Goal: Understand process/instructions: Learn how to perform a task or action

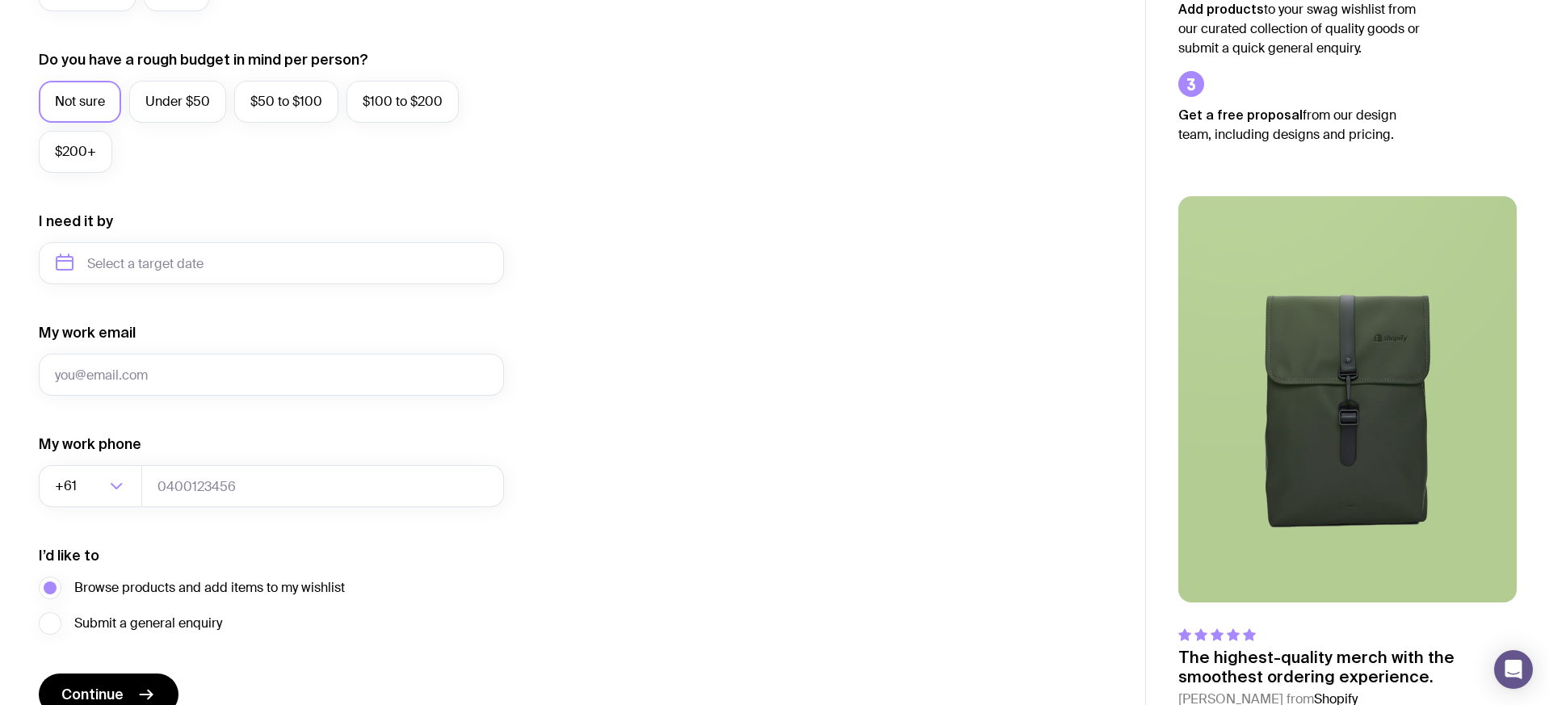
scroll to position [668, 0]
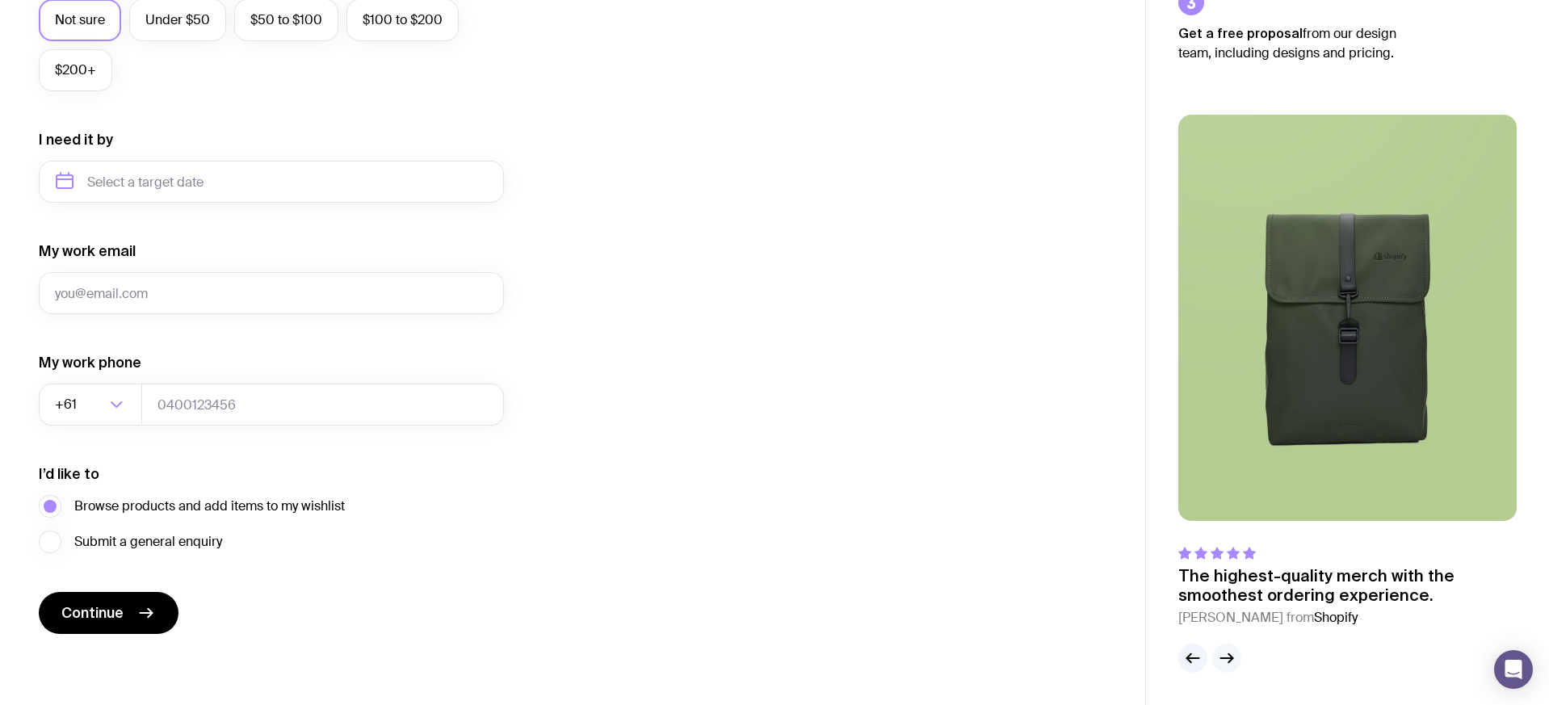
click at [1233, 653] on icon "button" at bounding box center [1226, 658] width 19 height 19
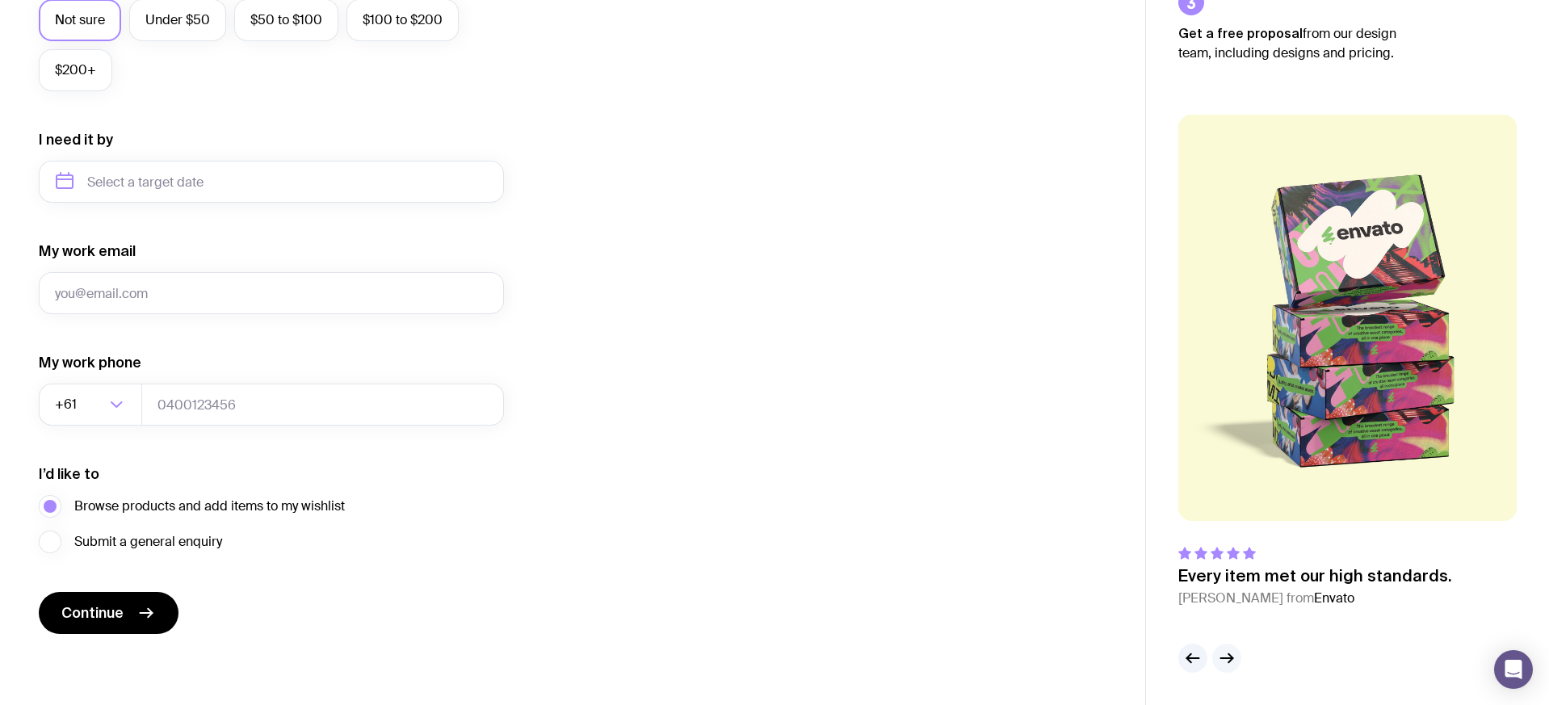
click at [1233, 653] on icon "button" at bounding box center [1226, 658] width 19 height 19
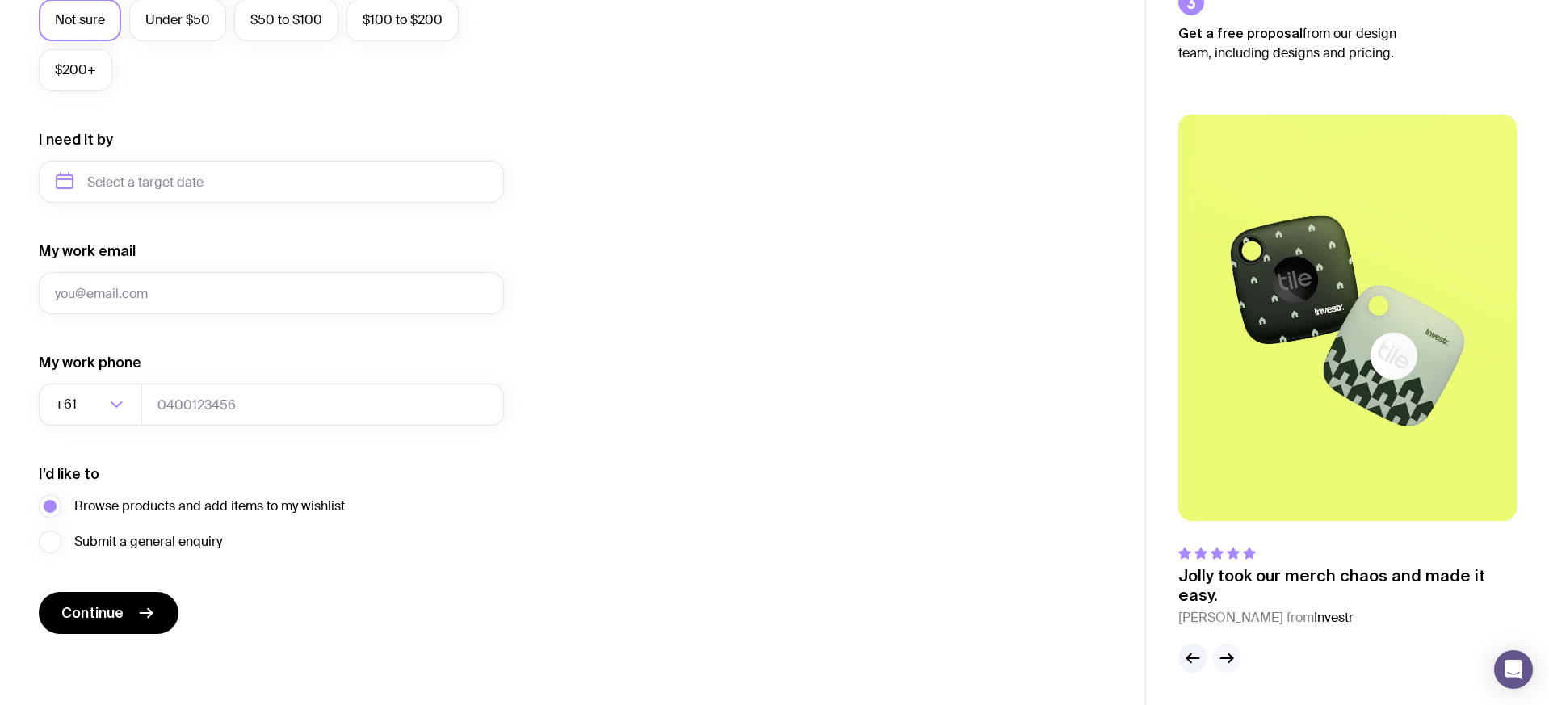
click at [1233, 653] on icon "button" at bounding box center [1226, 658] width 19 height 19
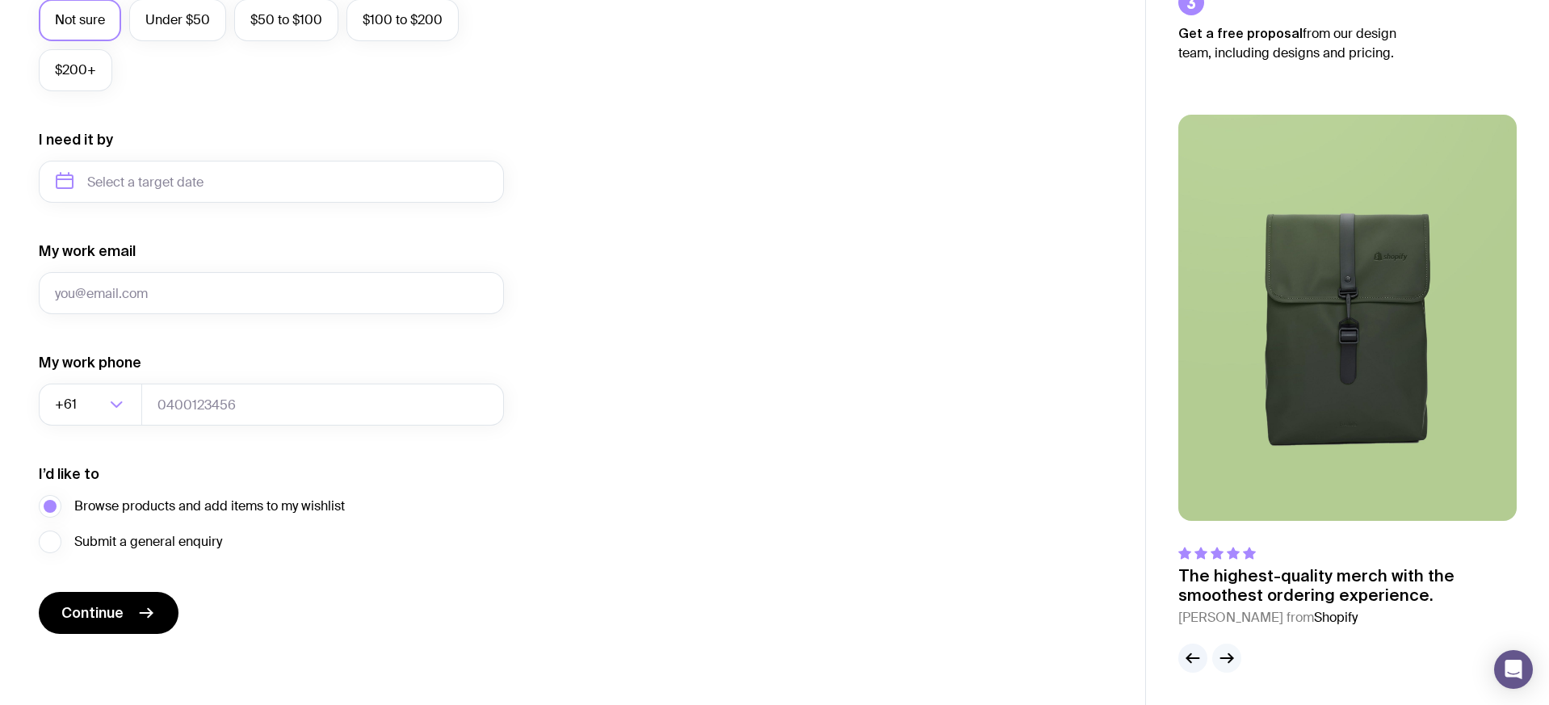
click at [1233, 653] on icon "button" at bounding box center [1226, 658] width 19 height 19
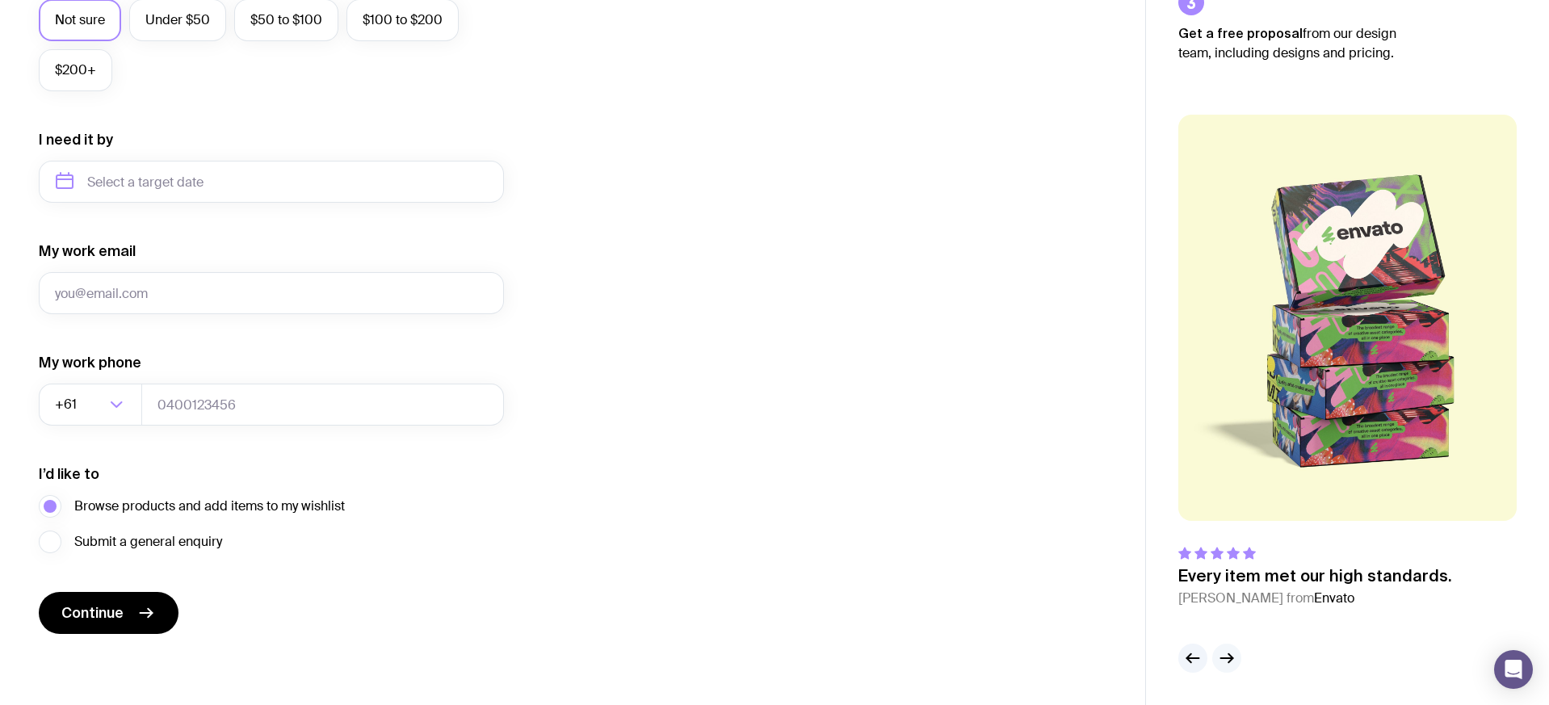
click at [1233, 653] on icon "button" at bounding box center [1226, 658] width 19 height 19
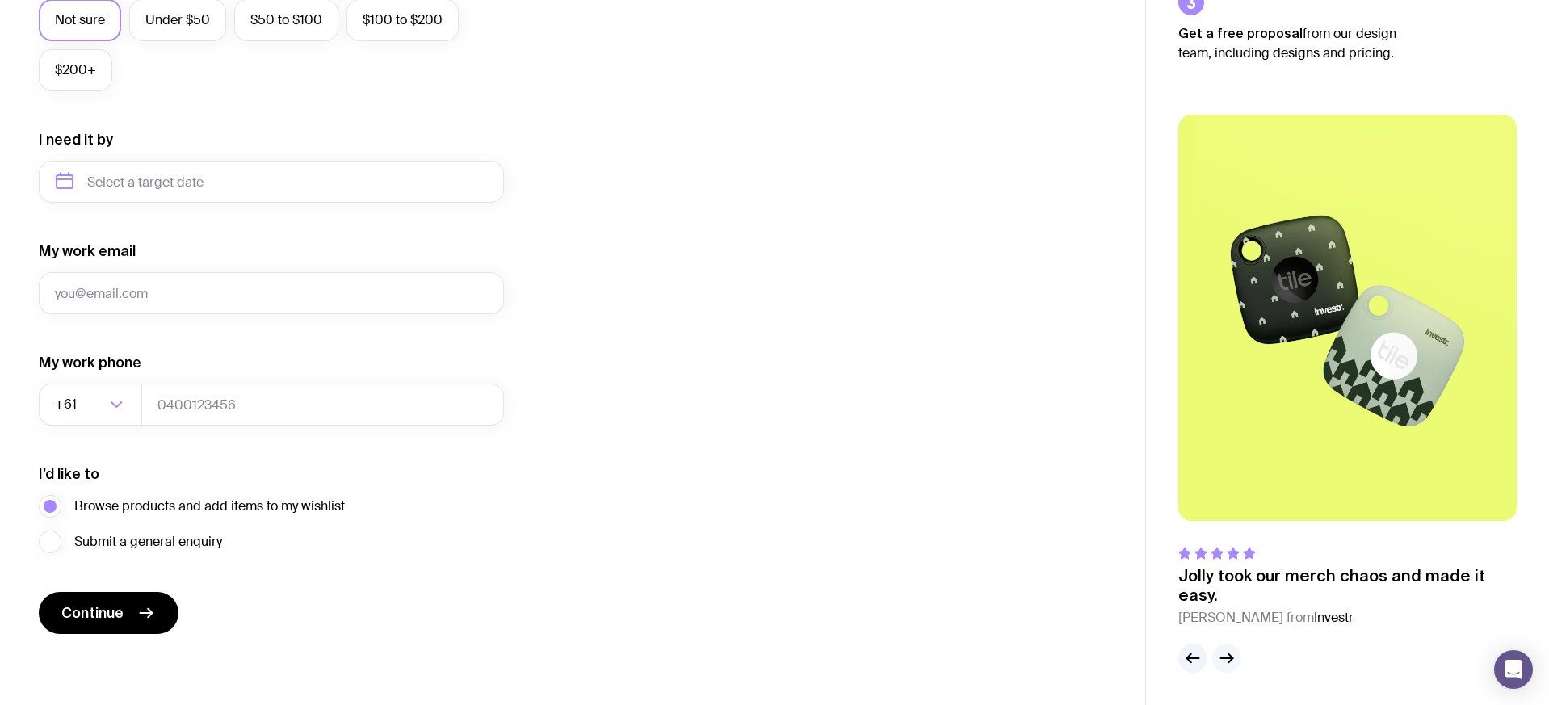
click at [1233, 653] on icon "button" at bounding box center [1226, 658] width 19 height 19
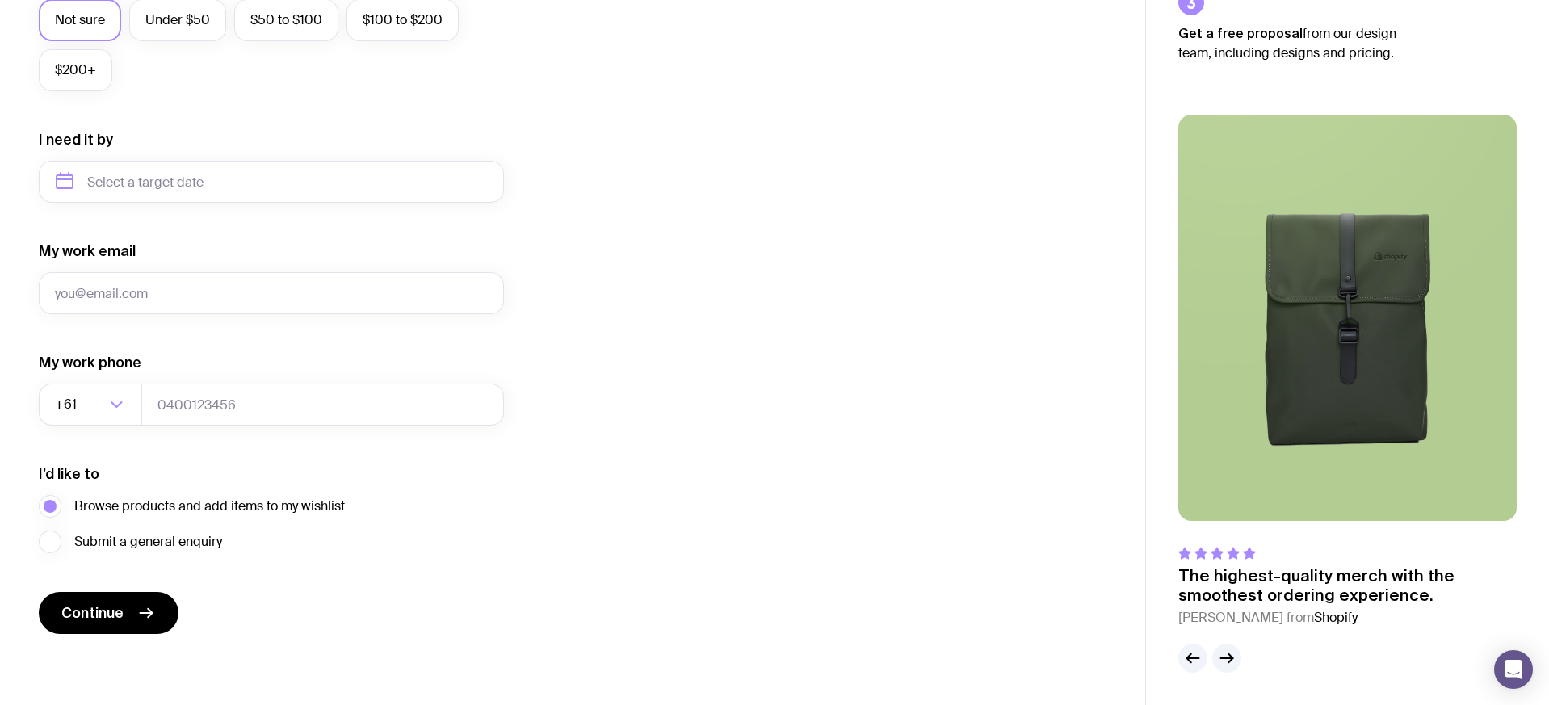
scroll to position [0, 0]
